Goal: Information Seeking & Learning: Learn about a topic

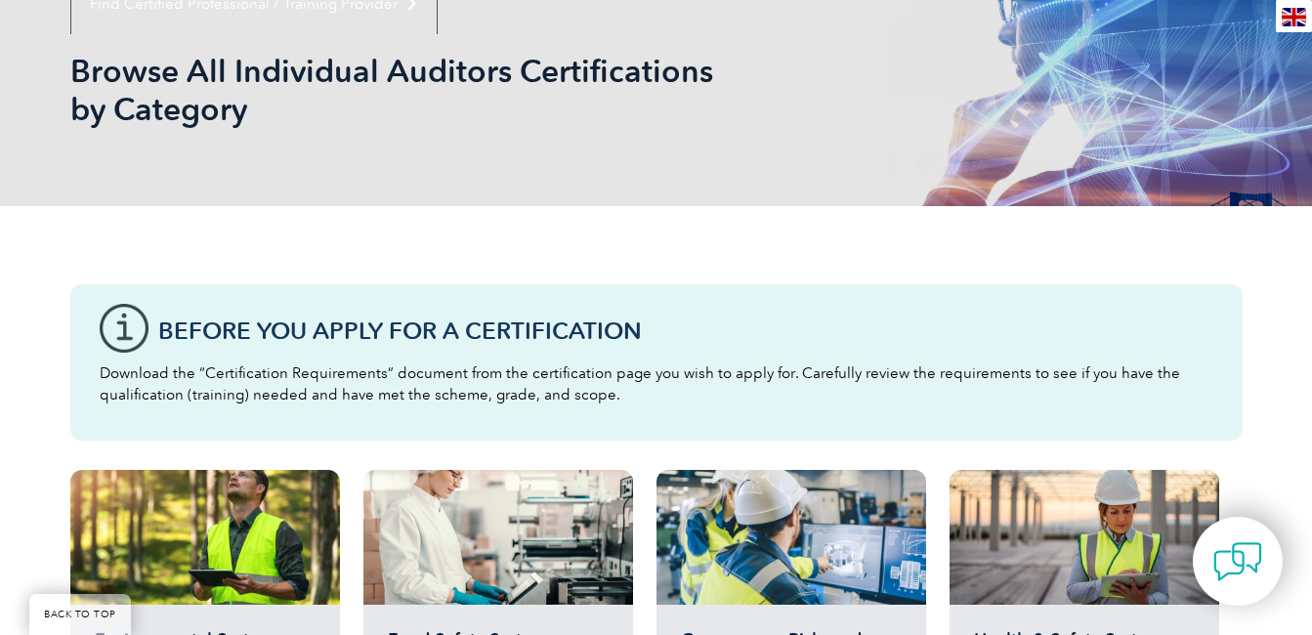
scroll to position [191, 0]
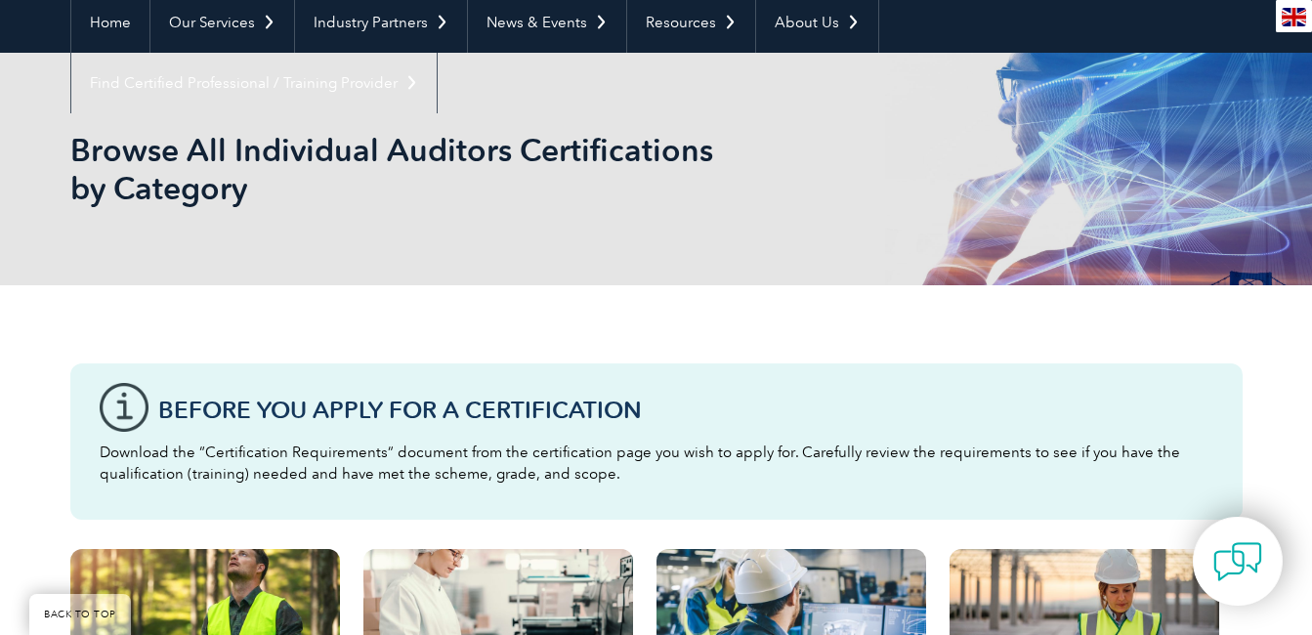
drag, startPoint x: 1316, startPoint y: 78, endPoint x: 1290, endPoint y: 117, distance: 47.1
click at [1290, 117] on div "Browse All Individual Auditors Certifications by Category" at bounding box center [656, 169] width 1312 height 232
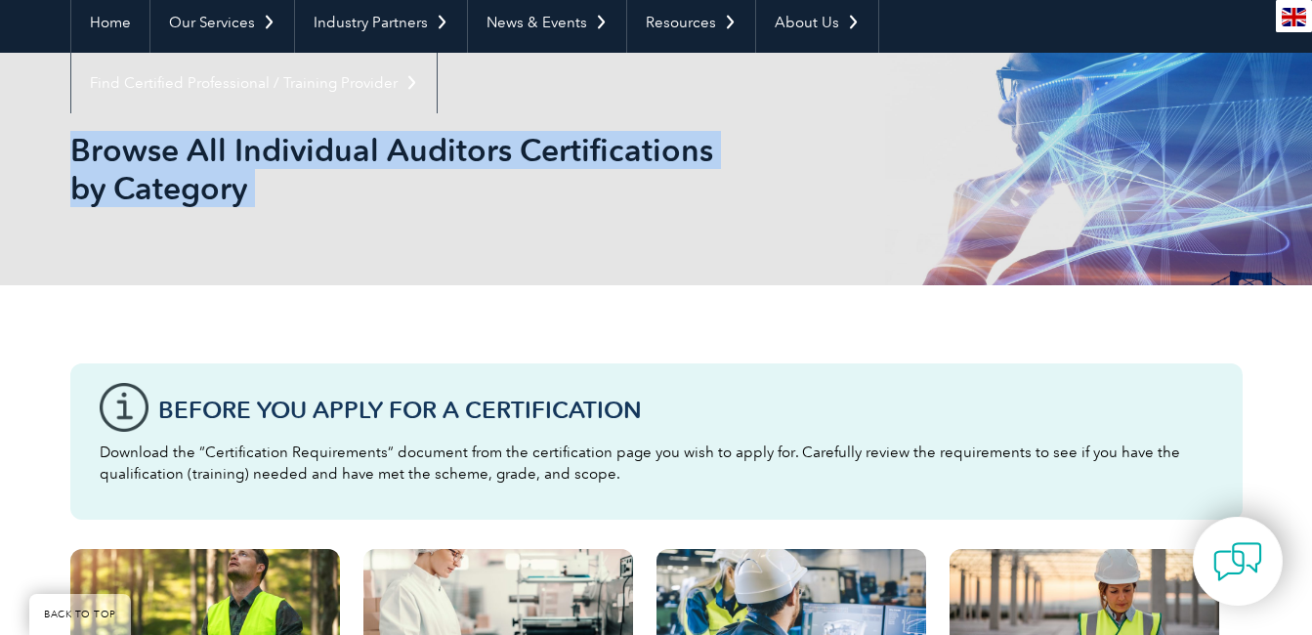
copy body "Browse All Individual Auditors Certifications by Category Environmental Systems…"
click at [1290, 117] on div "Browse All Individual Auditors Certifications by Category" at bounding box center [656, 169] width 1312 height 232
click at [985, 176] on div "Browse All Individual Auditors Certifications by Category" at bounding box center [656, 169] width 1172 height 232
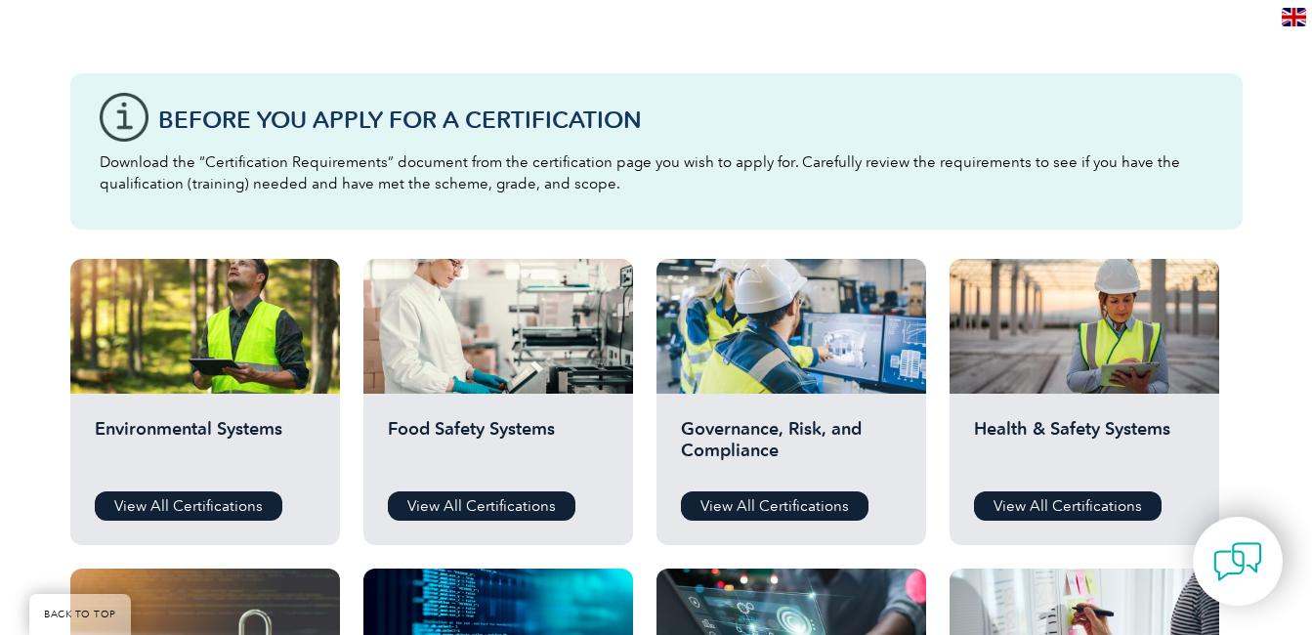
scroll to position [500, 0]
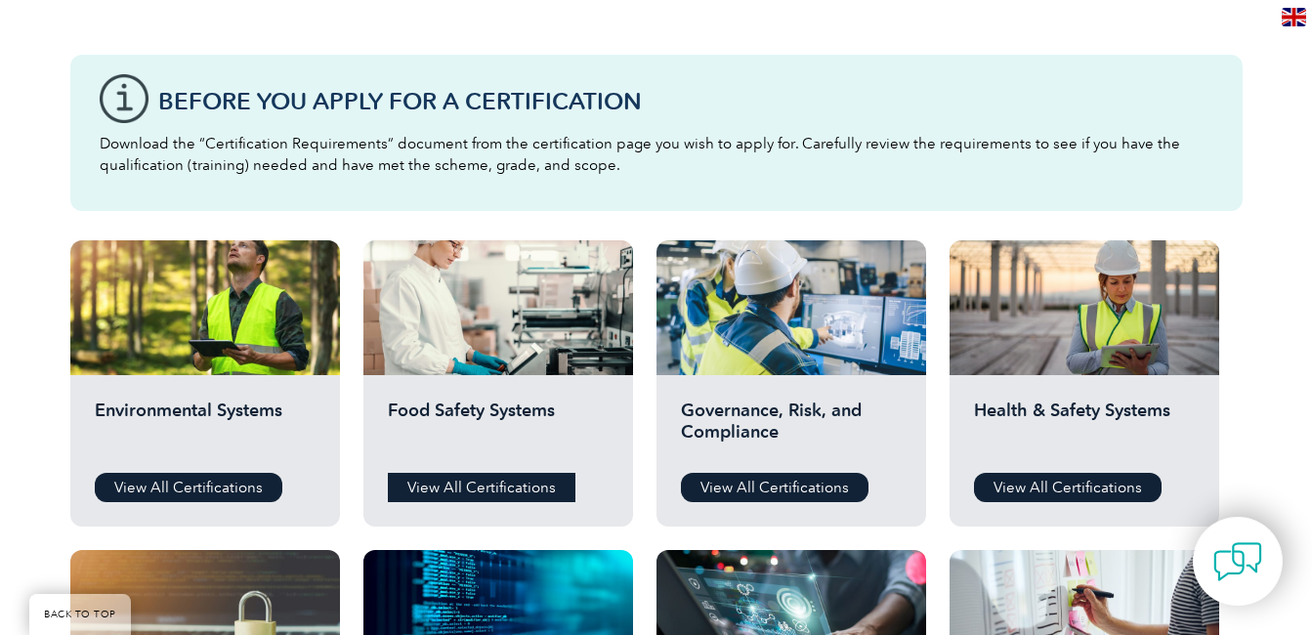
click at [456, 490] on link "View All Certifications" at bounding box center [482, 487] width 188 height 29
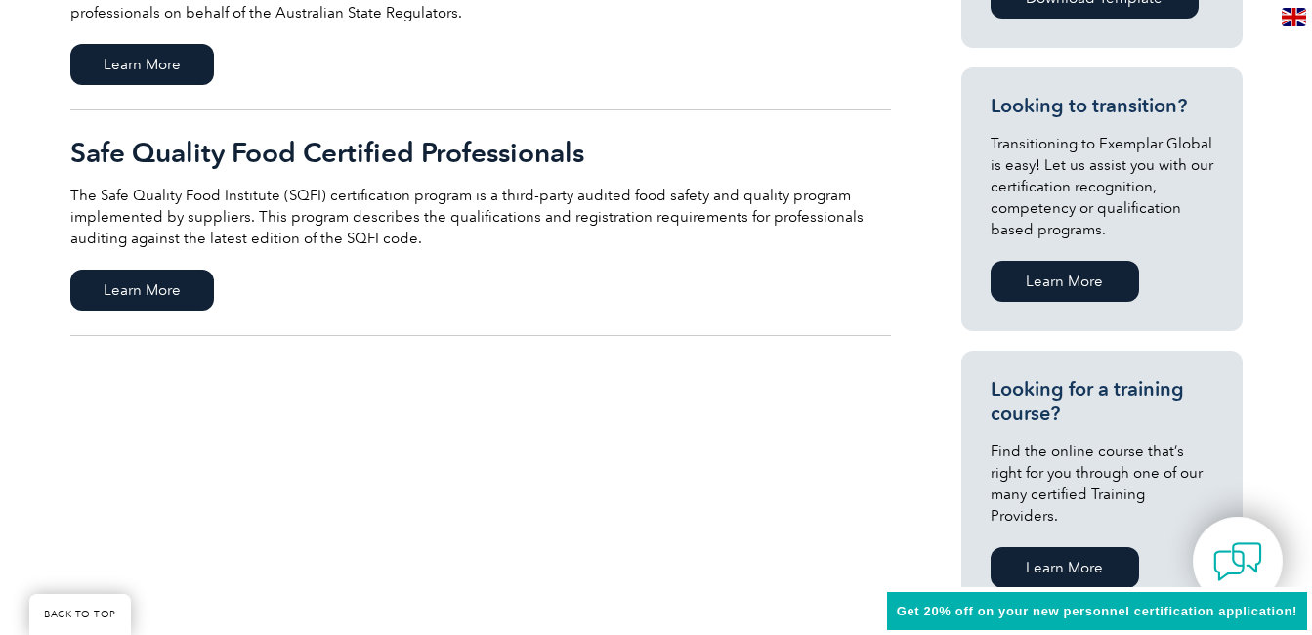
scroll to position [21, 0]
